Goal: Information Seeking & Learning: Learn about a topic

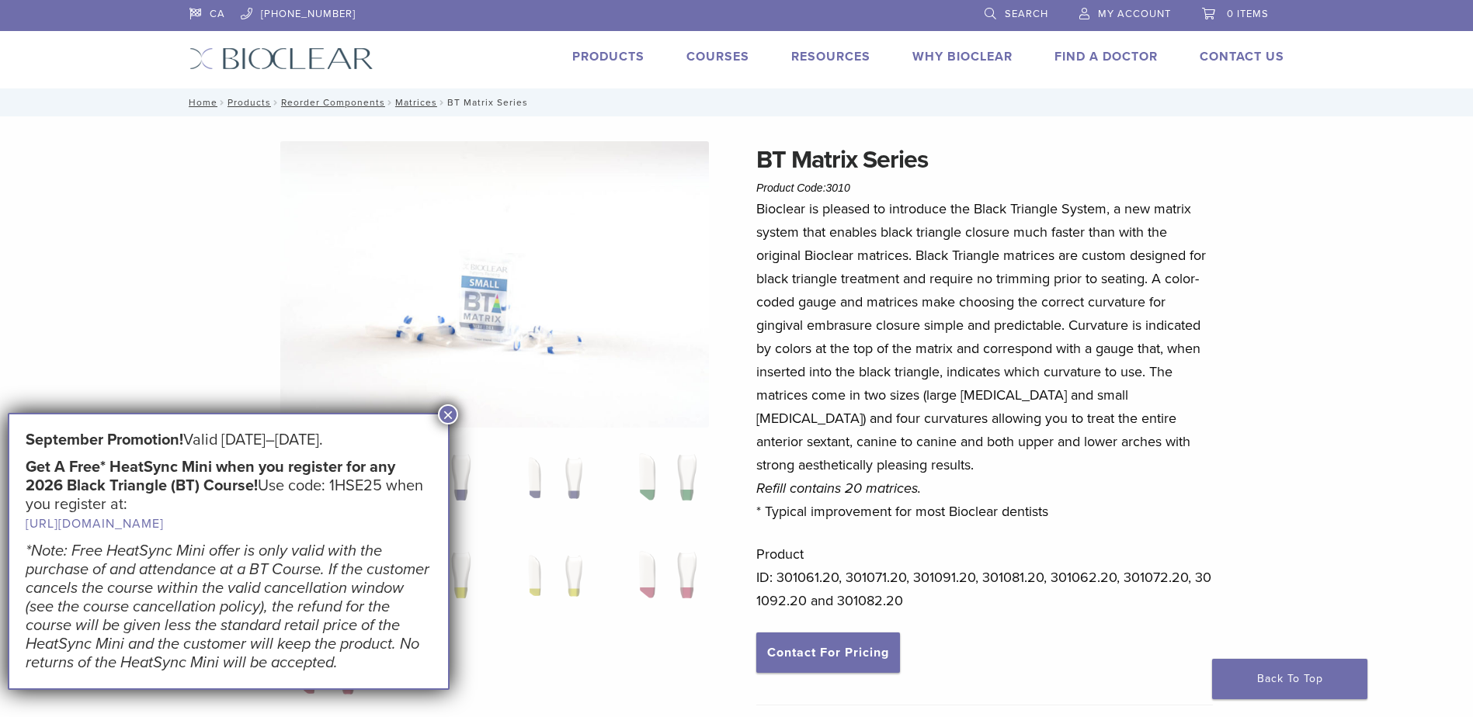
click at [451, 409] on button "×" at bounding box center [448, 414] width 20 height 20
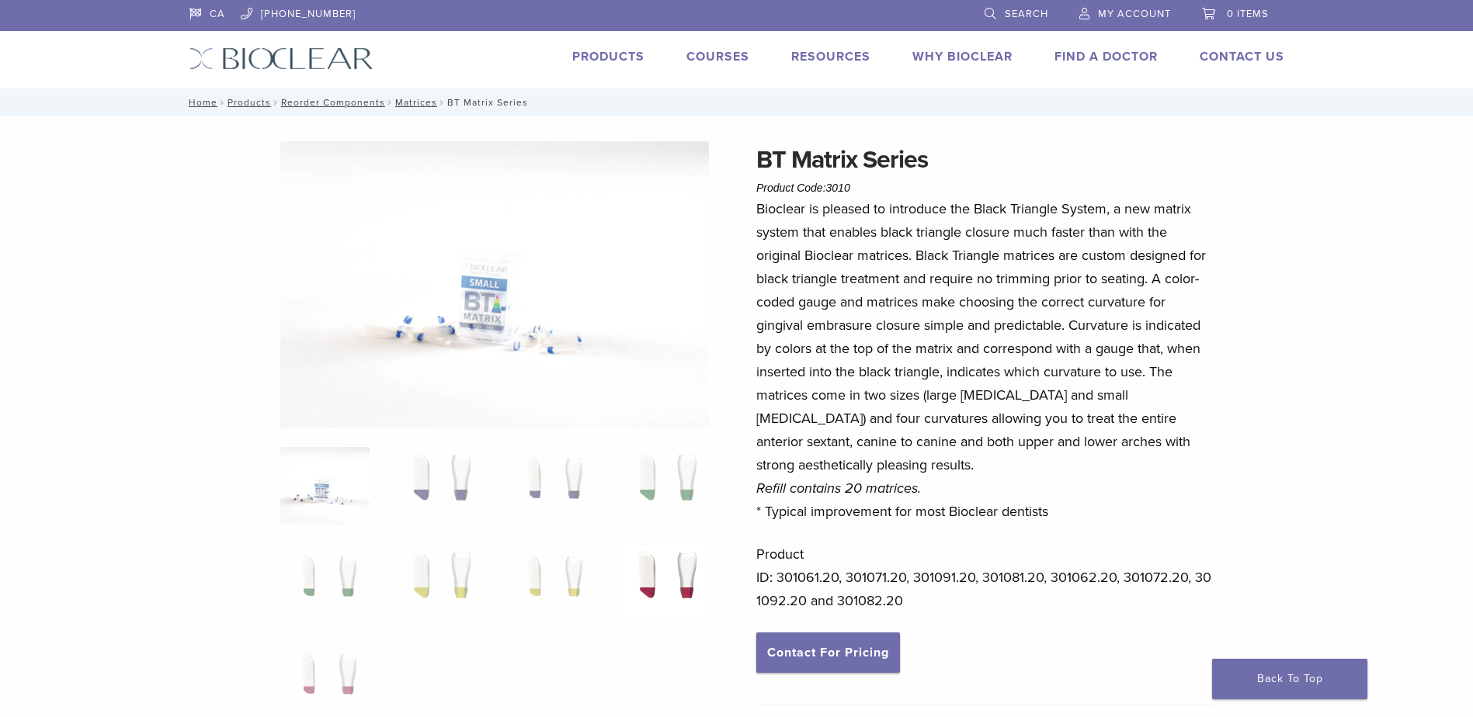
click at [667, 568] on img at bounding box center [663, 584] width 89 height 78
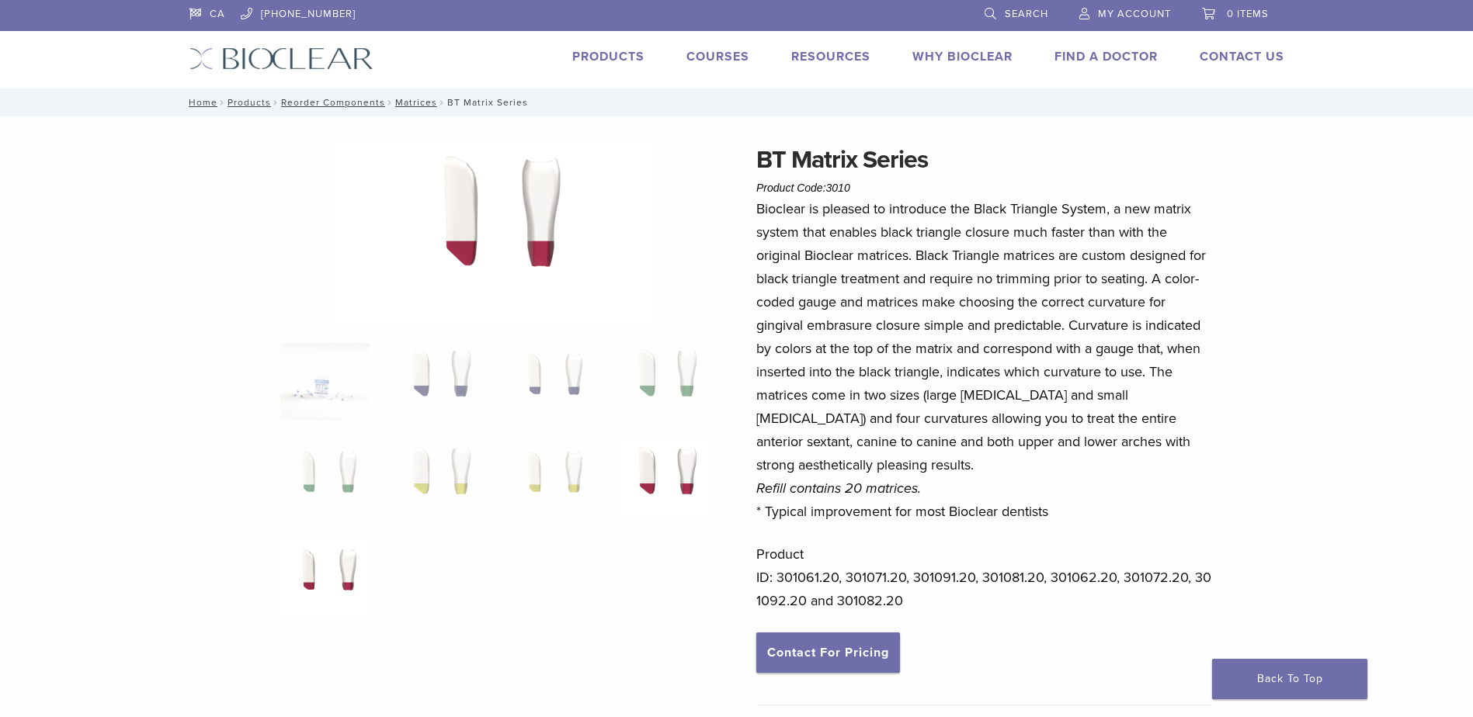
drag, startPoint x: 350, startPoint y: 553, endPoint x: 368, endPoint y: 548, distance: 18.5
click at [352, 552] on img at bounding box center [324, 578] width 89 height 78
click at [537, 272] on img at bounding box center [495, 232] width 323 height 182
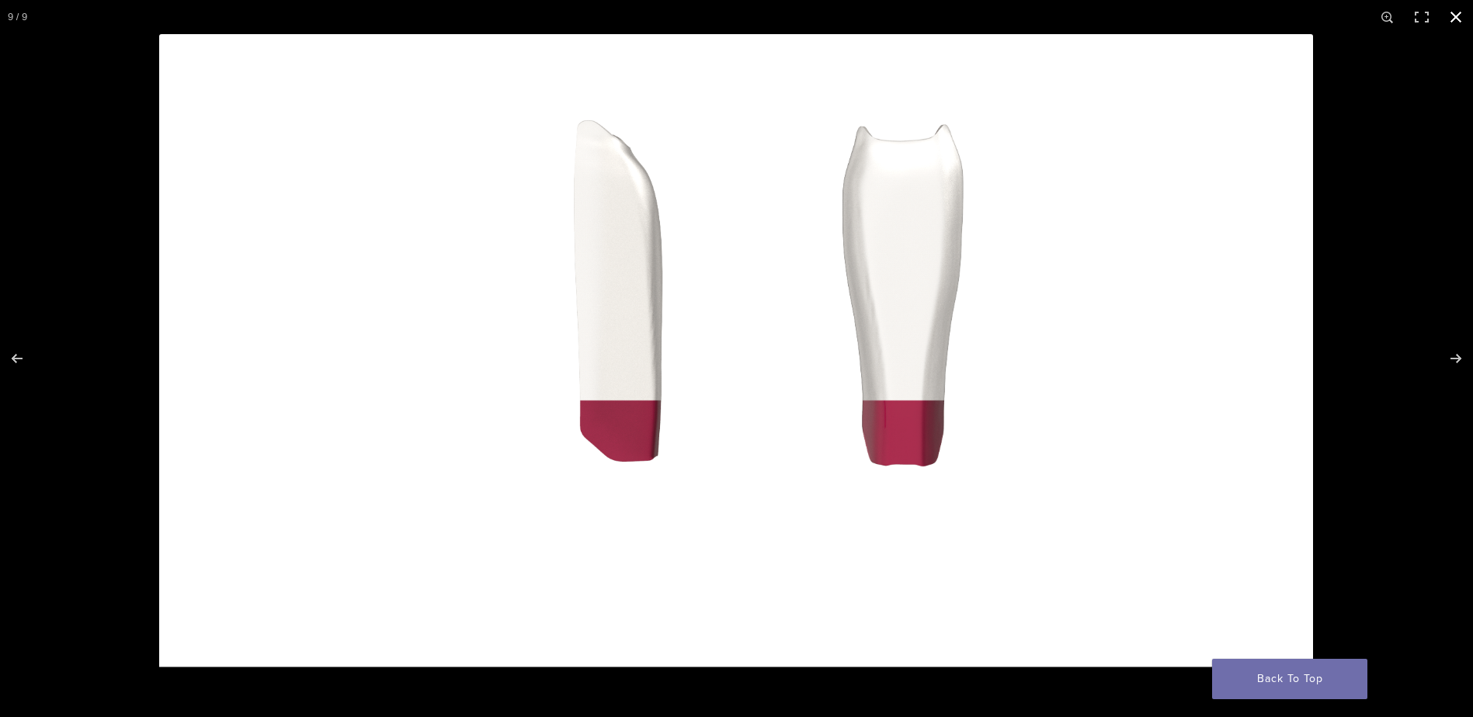
click at [1453, 12] on button "Close (Esc)" at bounding box center [1456, 17] width 34 height 34
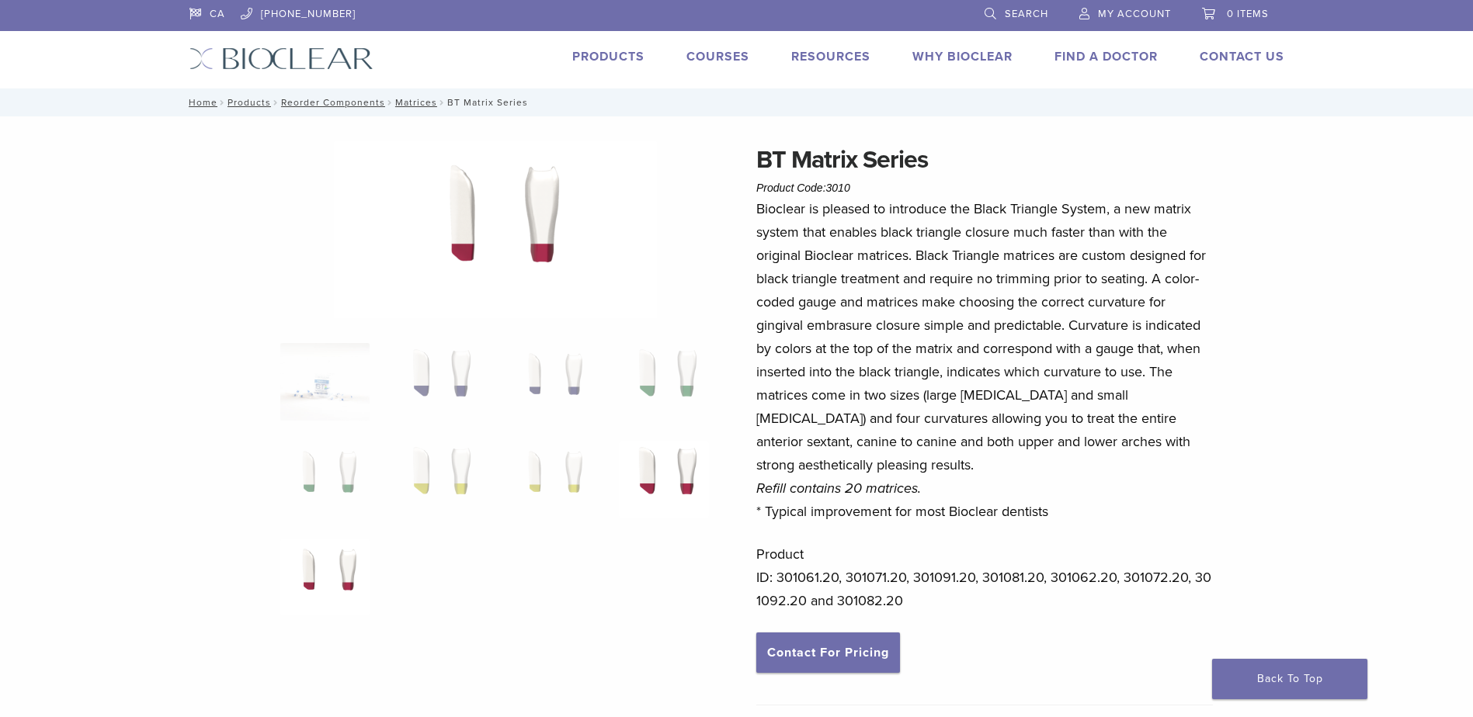
click at [682, 477] on img at bounding box center [663, 480] width 89 height 78
drag, startPoint x: 349, startPoint y: 565, endPoint x: 362, endPoint y: 558, distance: 14.9
click at [350, 565] on img at bounding box center [324, 578] width 89 height 78
drag, startPoint x: 794, startPoint y: 156, endPoint x: 943, endPoint y: 155, distance: 148.3
click at [943, 155] on h1 "BT Matrix Series" at bounding box center [984, 159] width 457 height 37
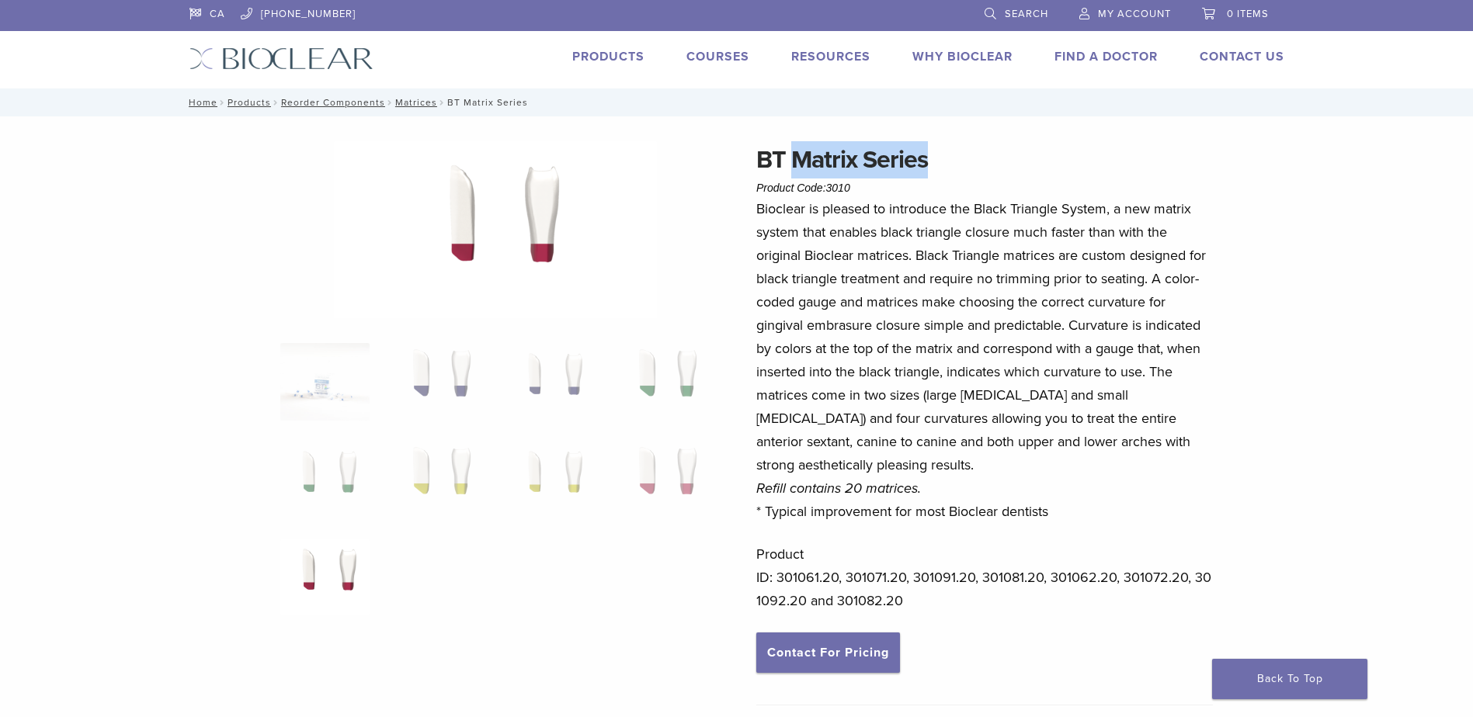
drag, startPoint x: 943, startPoint y: 155, endPoint x: 928, endPoint y: 158, distance: 15.1
